Goal: Information Seeking & Learning: Find specific fact

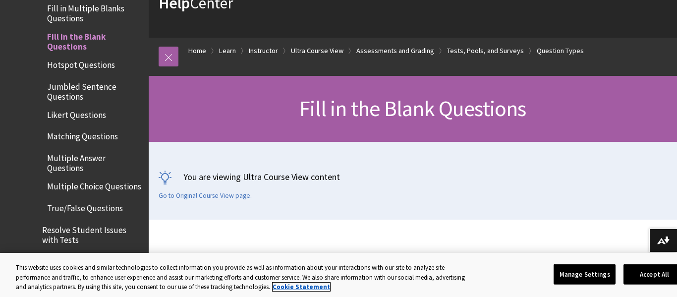
scroll to position [49, 0]
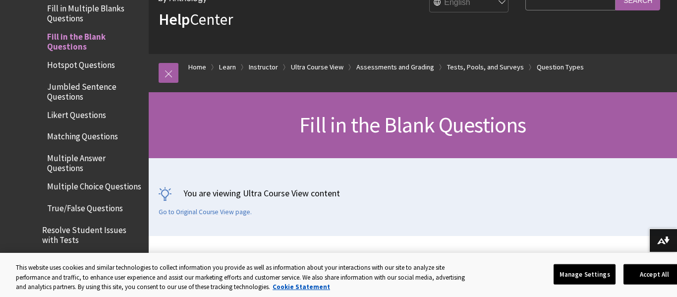
click at [543, 3] on input "Search Query" at bounding box center [570, 0] width 90 height 19
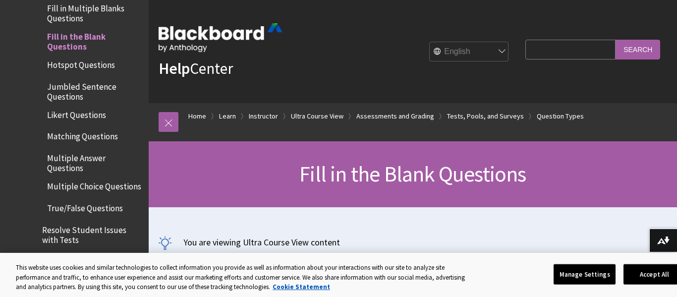
paste input "Continental crust is ____________ than oceanic crust. The crust is made up of _…"
type input "Continental crust is ____________ than oceanic crust. The crust is made up of _…"
click at [615, 40] on input "Search" at bounding box center [637, 49] width 45 height 19
click at [626, 51] on input "Search" at bounding box center [637, 49] width 45 height 19
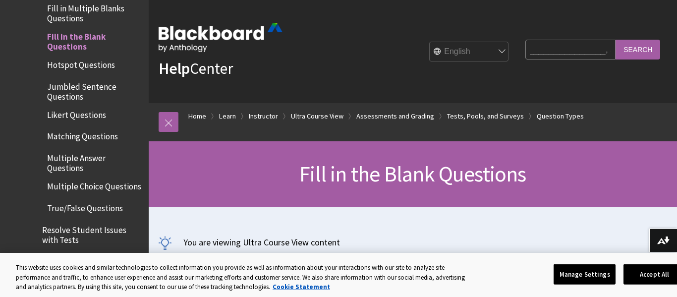
scroll to position [0, 0]
click at [633, 57] on input "Search" at bounding box center [637, 49] width 45 height 19
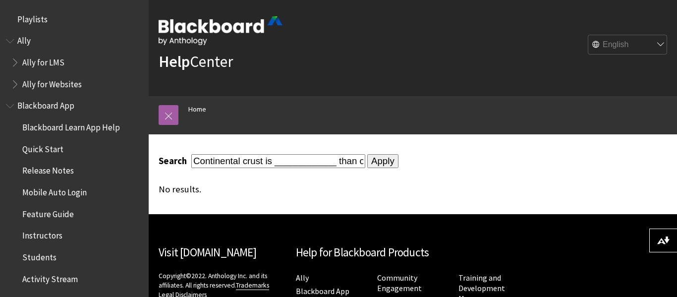
click at [394, 162] on input "Apply" at bounding box center [382, 161] width 31 height 14
